Goal: Task Accomplishment & Management: Use online tool/utility

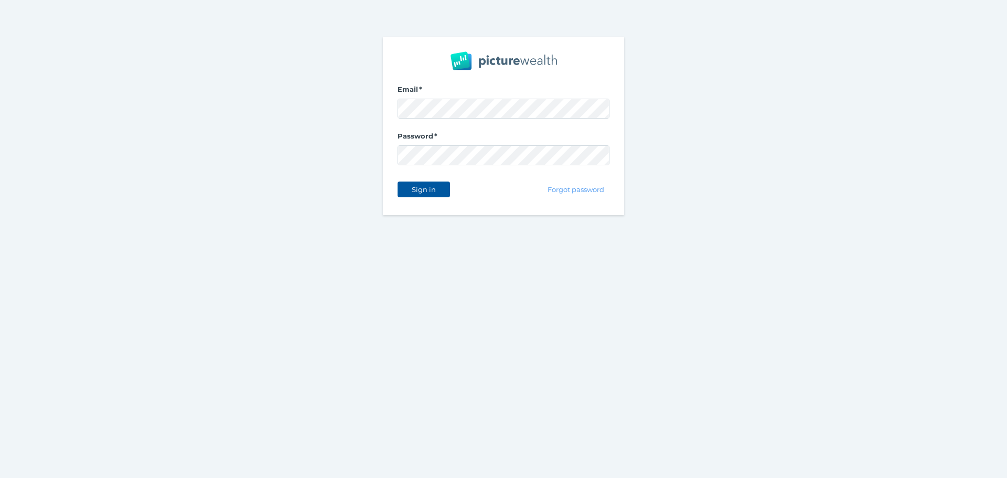
click at [437, 191] on span "Sign in" at bounding box center [423, 189] width 33 height 8
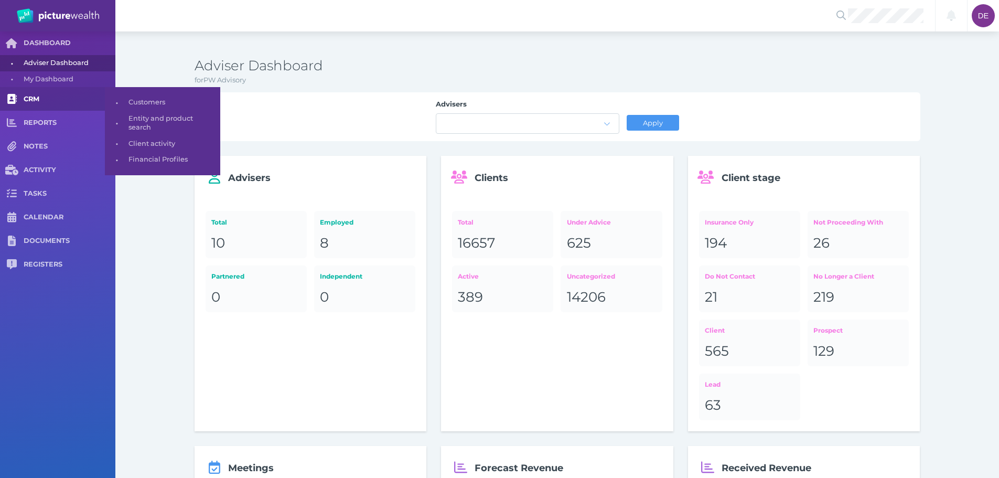
click at [34, 98] on span "CRM" at bounding box center [70, 99] width 92 height 9
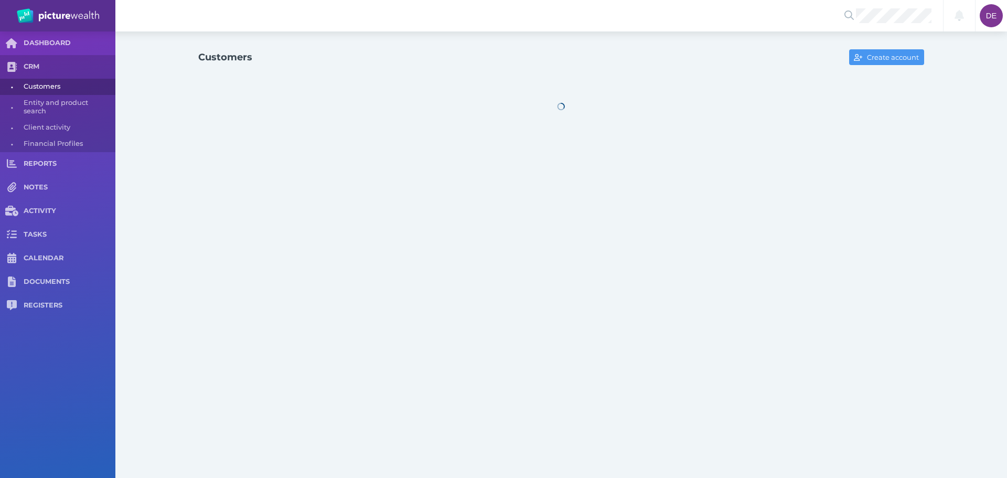
select select "25"
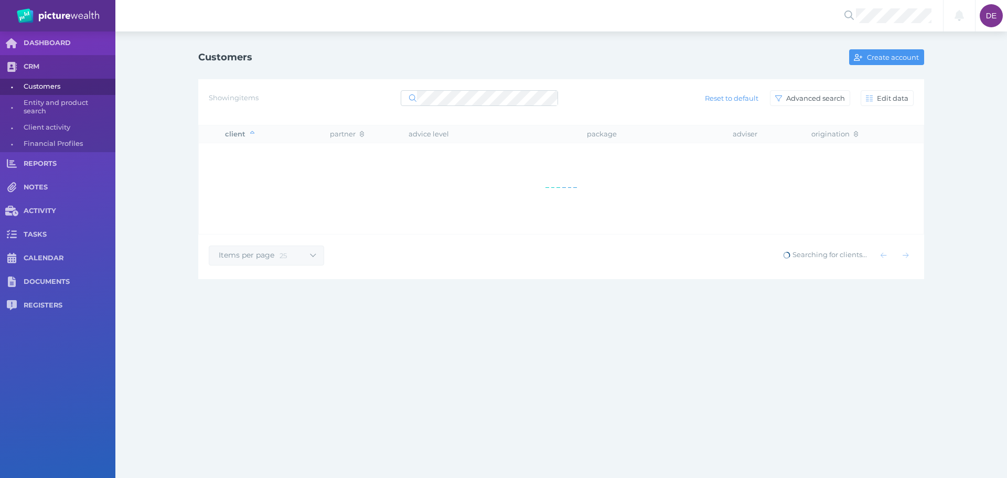
click at [498, 88] on div "Showing items Reset to default Advanced search Edit data" at bounding box center [561, 98] width 705 height 22
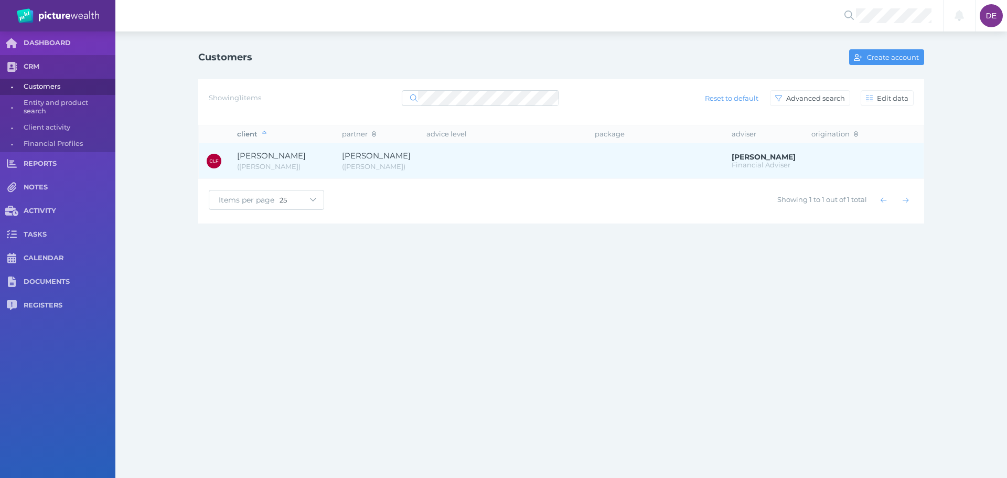
click at [411, 156] on span "[PERSON_NAME]" at bounding box center [376, 156] width 69 height 10
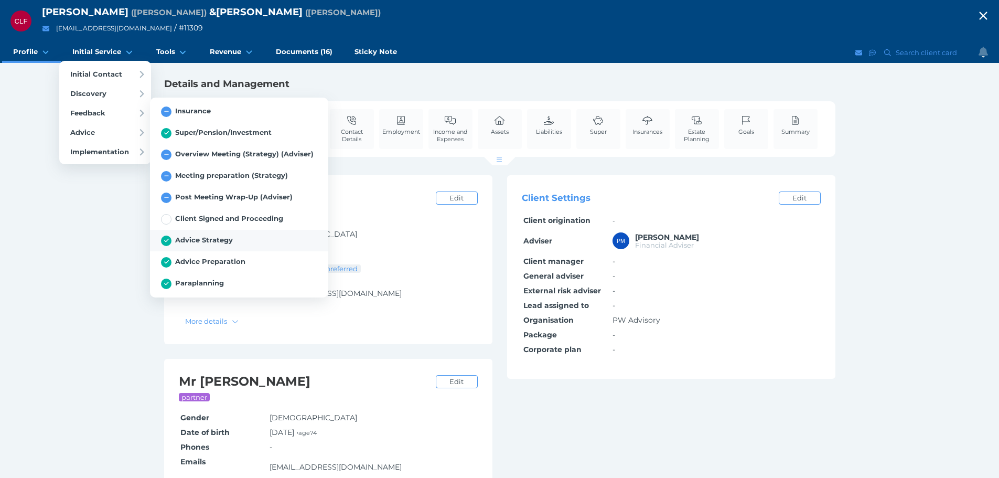
click at [216, 243] on span "Advice Strategy" at bounding box center [197, 239] width 72 height 8
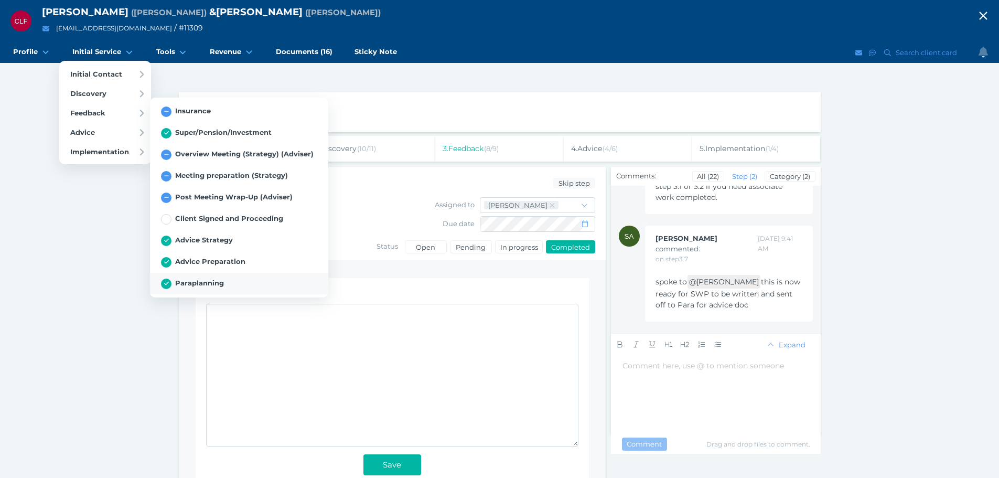
click at [215, 281] on span "Paraplanning" at bounding box center [192, 282] width 63 height 8
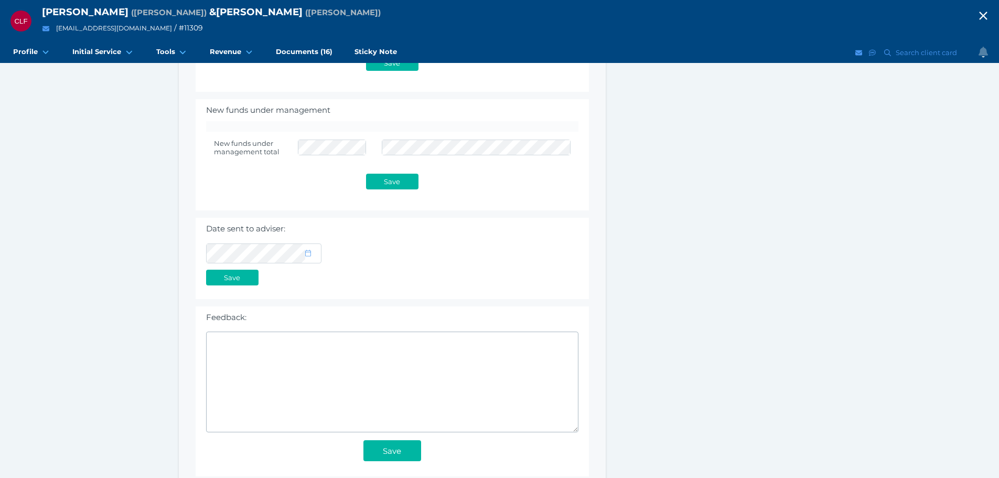
scroll to position [881, 0]
